Goal: Task Accomplishment & Management: Use online tool/utility

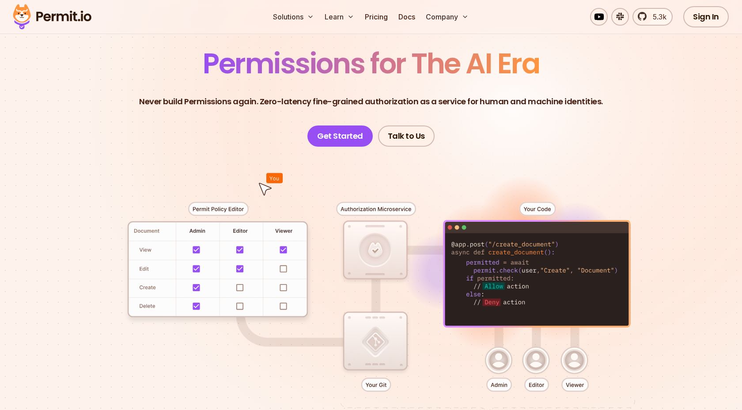
scroll to position [64, 0]
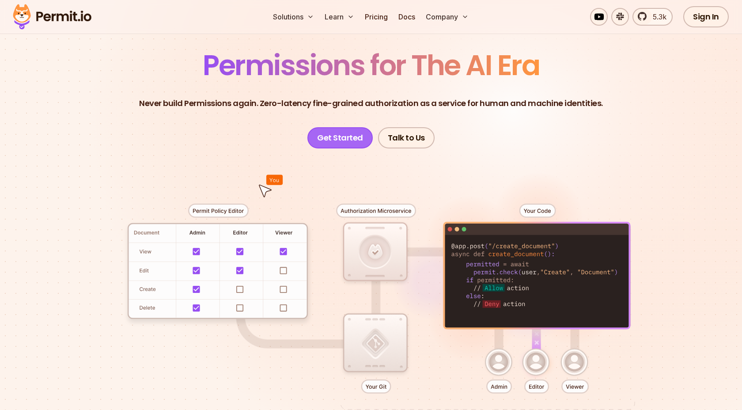
click at [346, 139] on link "Get Started" at bounding box center [339, 137] width 65 height 21
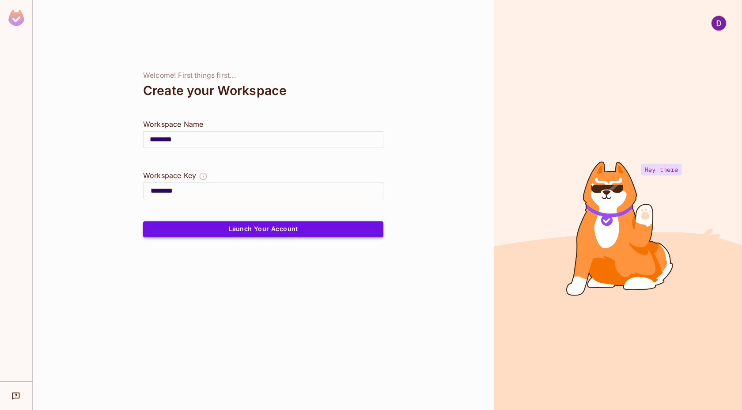
click at [275, 231] on button "Launch Your Account" at bounding box center [263, 229] width 240 height 16
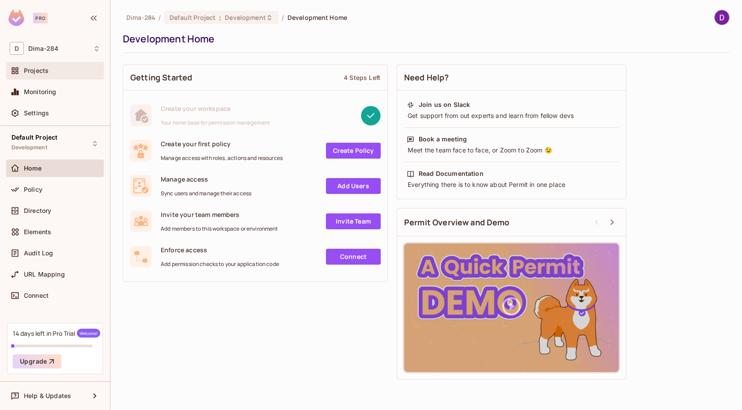
click at [42, 73] on span "Projects" at bounding box center [36, 70] width 25 height 7
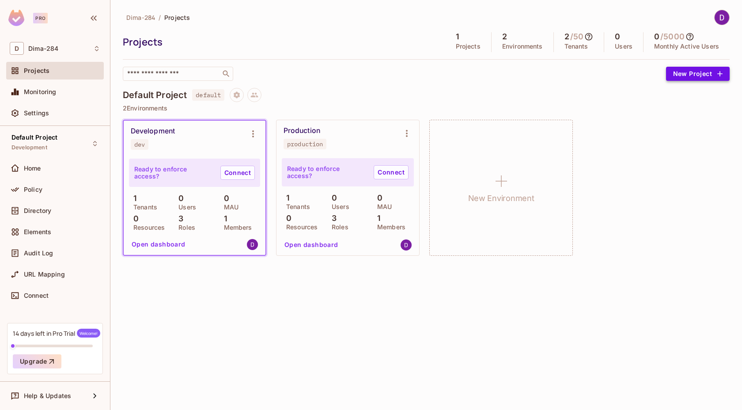
click at [706, 73] on button "New Project" at bounding box center [698, 74] width 64 height 14
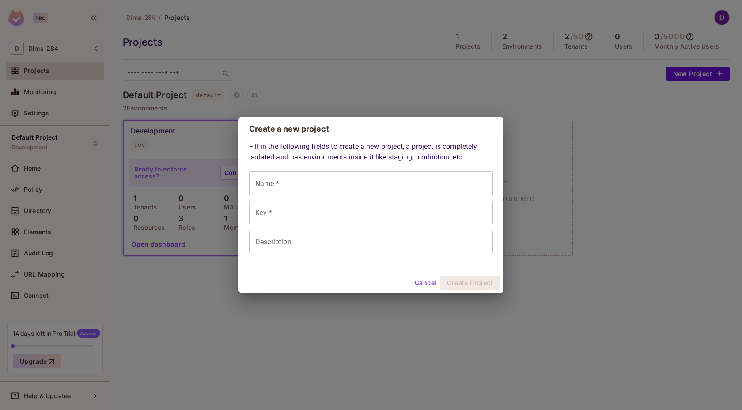
click at [427, 281] on button "Cancel" at bounding box center [425, 283] width 29 height 14
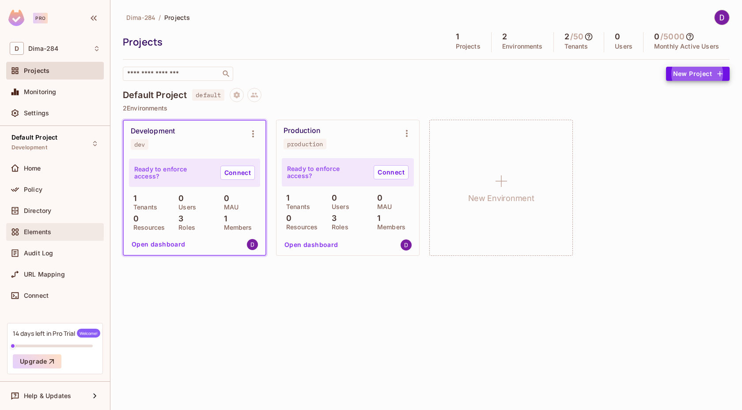
click at [49, 235] on span "Elements" at bounding box center [37, 231] width 27 height 7
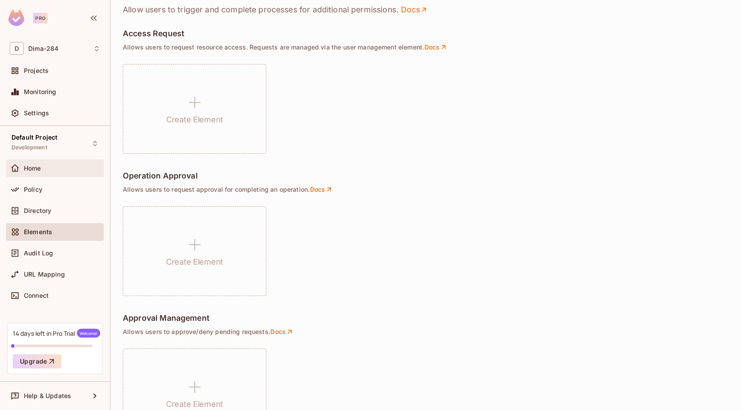
scroll to position [533, 0]
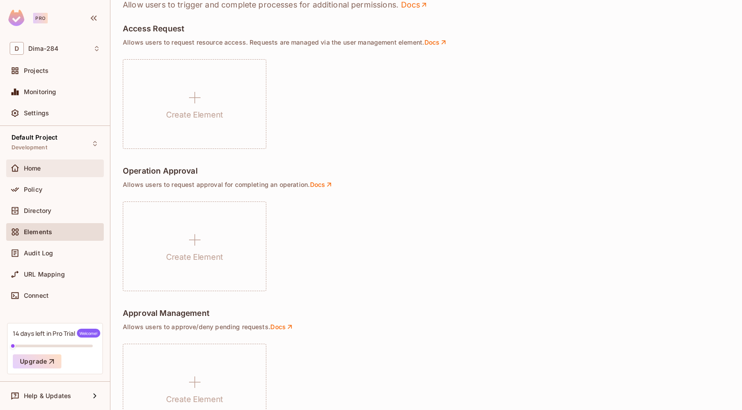
click at [37, 168] on span "Home" at bounding box center [32, 168] width 17 height 7
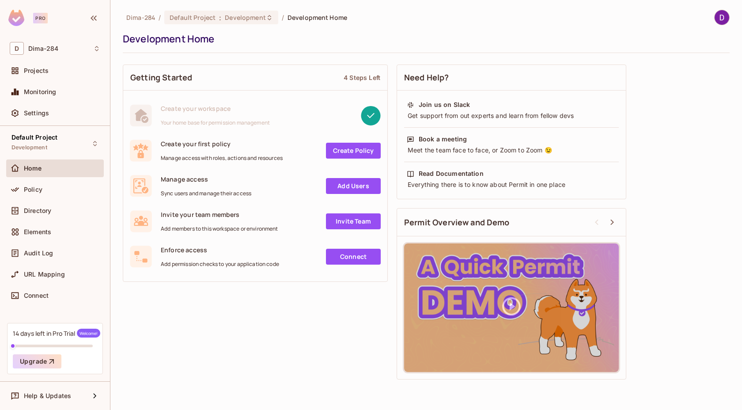
click at [16, 17] on img at bounding box center [16, 18] width 16 height 16
click at [39, 17] on div "Pro" at bounding box center [40, 18] width 15 height 11
click at [96, 17] on icon "button" at bounding box center [93, 18] width 11 height 11
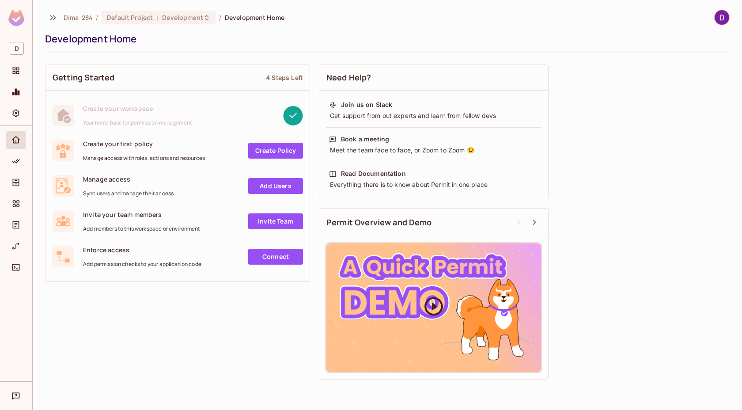
click at [438, 310] on icon at bounding box center [434, 306] width 22 height 22
